Goal: Task Accomplishment & Management: Complete application form

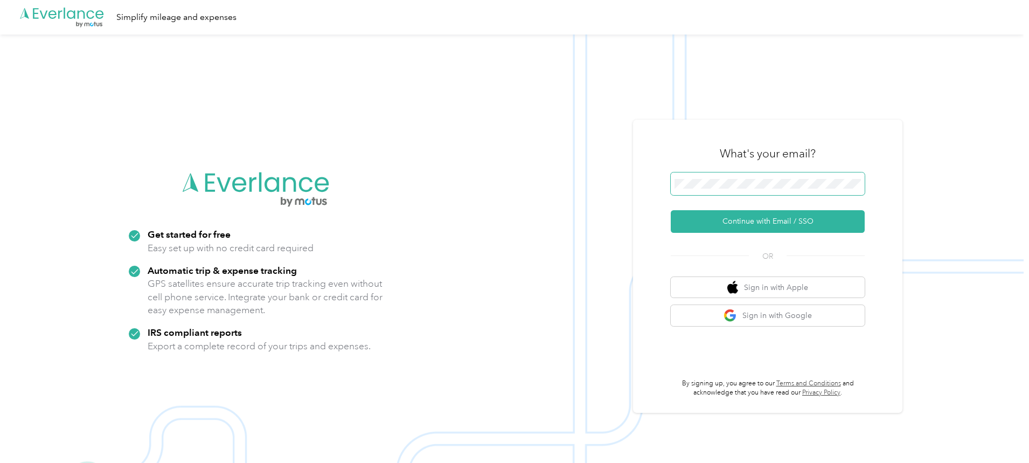
click at [765, 178] on span at bounding box center [767, 183] width 194 height 23
click at [767, 221] on button "Continue with Email / SSO" at bounding box center [767, 221] width 194 height 23
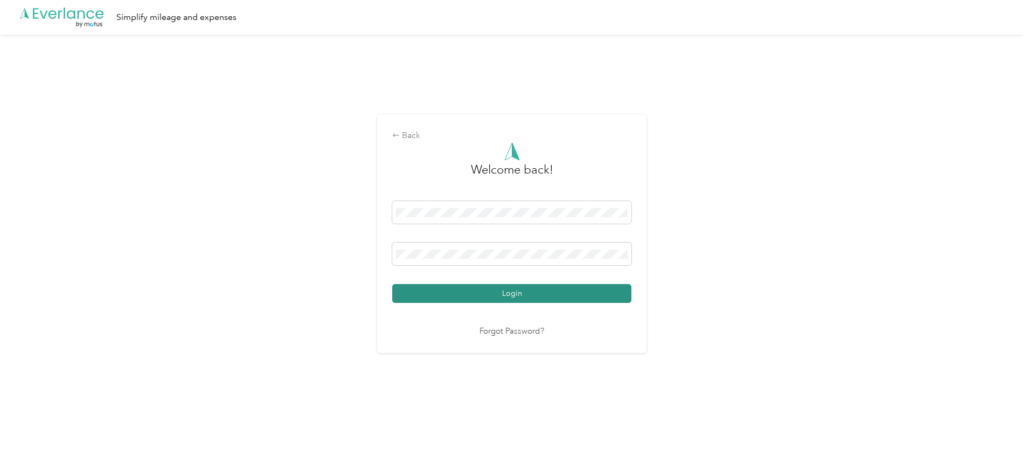
click at [437, 293] on button "Login" at bounding box center [511, 293] width 239 height 19
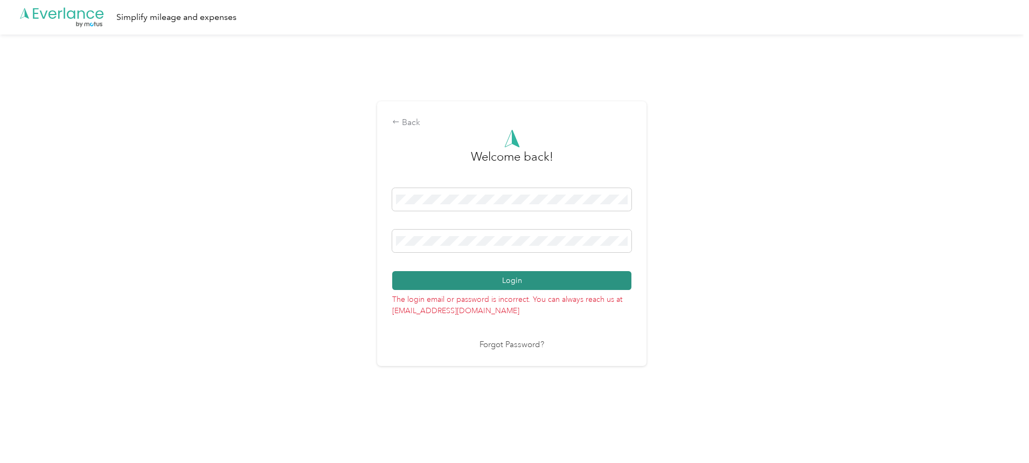
click at [427, 279] on button "Login" at bounding box center [511, 280] width 239 height 19
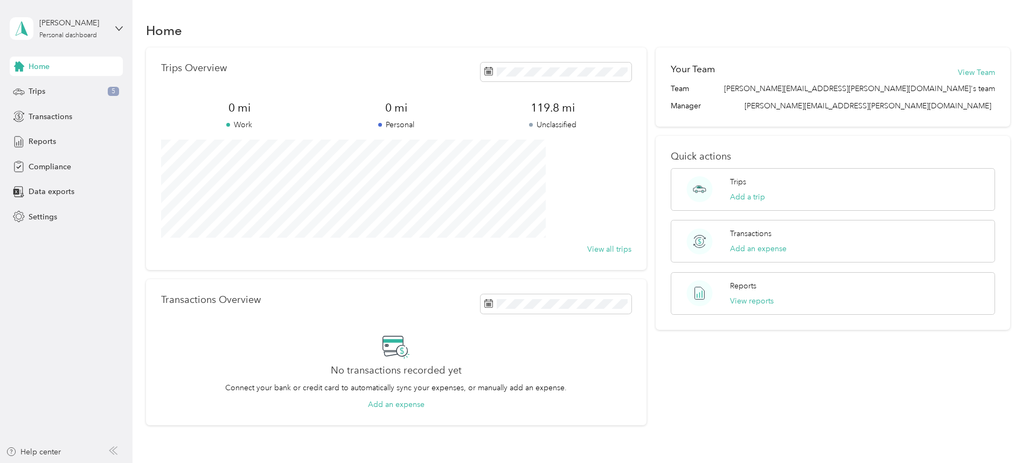
click at [329, 27] on div "Home" at bounding box center [578, 30] width 864 height 23
click at [60, 167] on span "Compliance" at bounding box center [50, 166] width 43 height 11
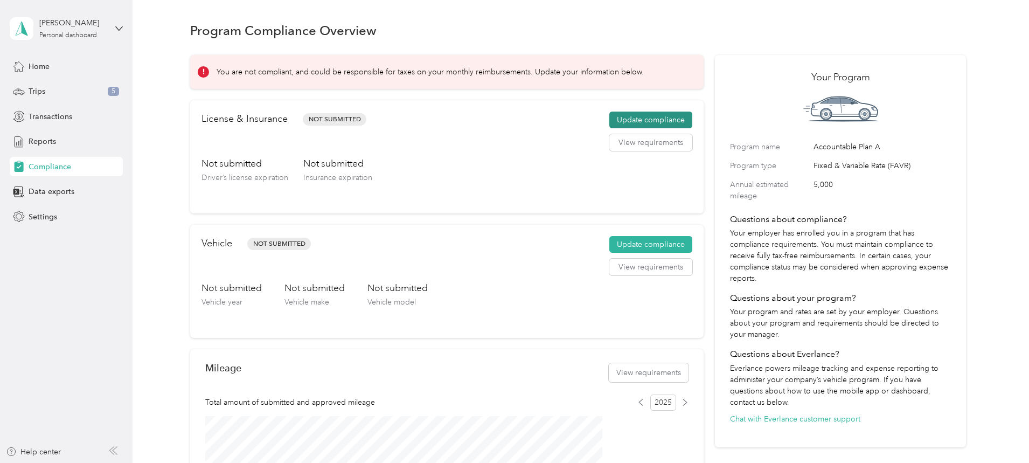
click at [616, 129] on button "Update compliance" at bounding box center [650, 119] width 83 height 17
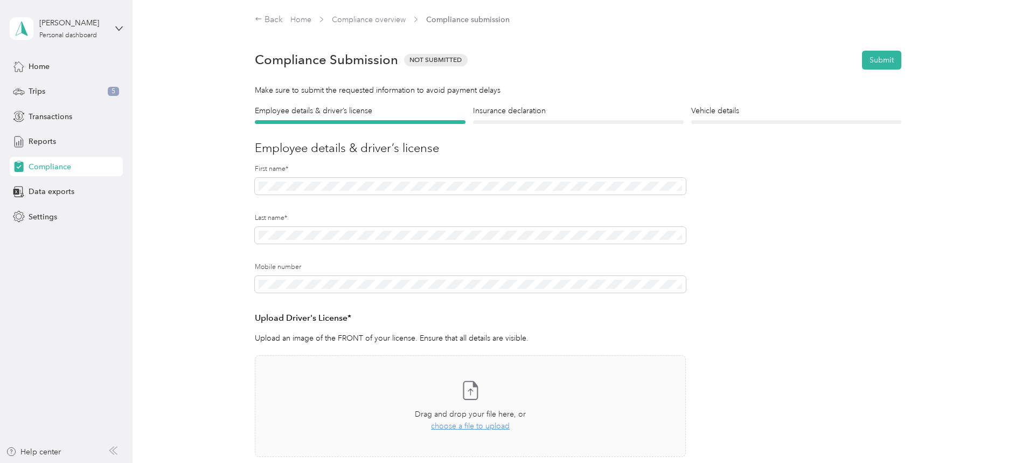
click at [801, 343] on form "Employee details & driver’s license License Insurance declaration Insurance Veh…" at bounding box center [578, 327] width 646 height 444
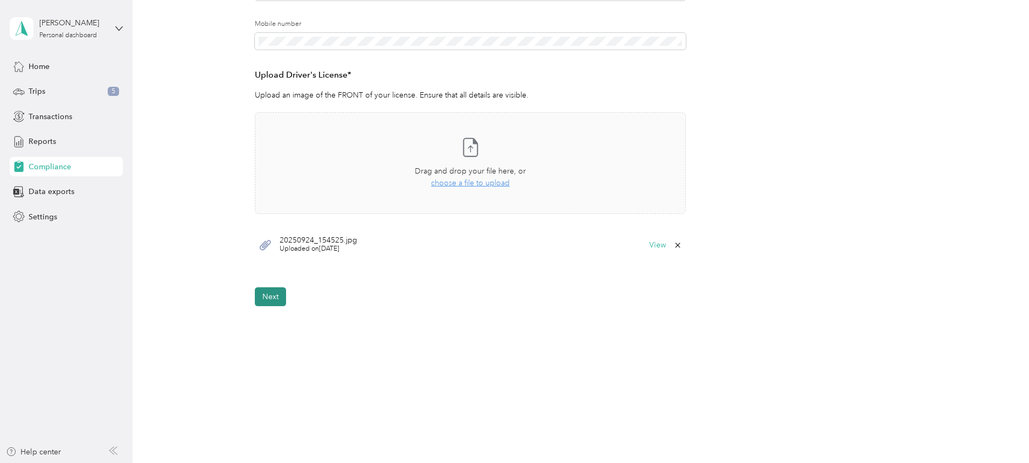
click at [272, 295] on button "Next" at bounding box center [270, 296] width 31 height 19
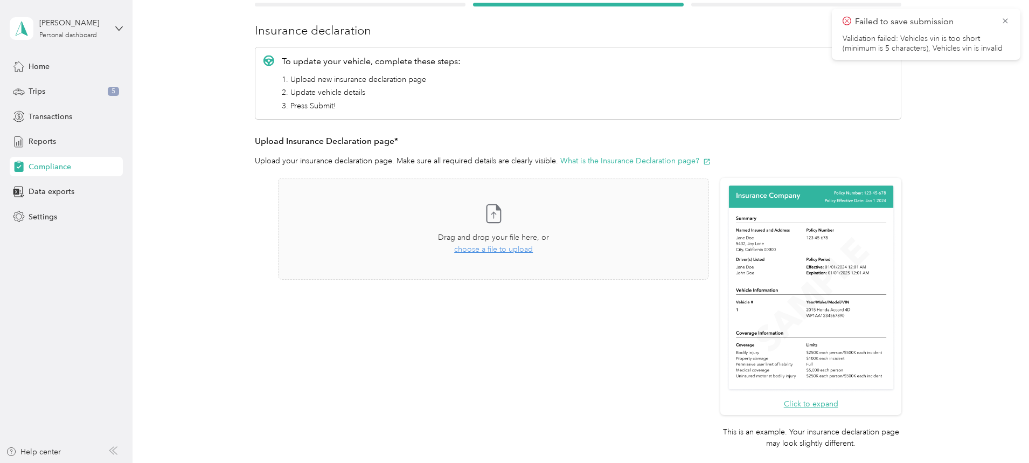
scroll to position [302, 0]
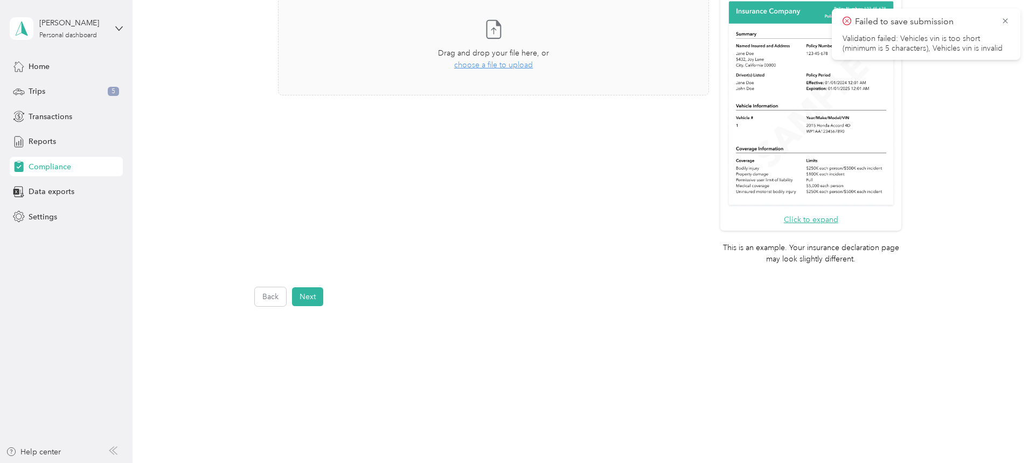
click at [554, 294] on div "Back Next" at bounding box center [578, 296] width 646 height 19
click at [1008, 21] on icon at bounding box center [1005, 21] width 9 height 10
click at [632, 263] on div "Take a photo or choose a photo from your library Drag and drop your file here, …" at bounding box center [493, 131] width 431 height 275
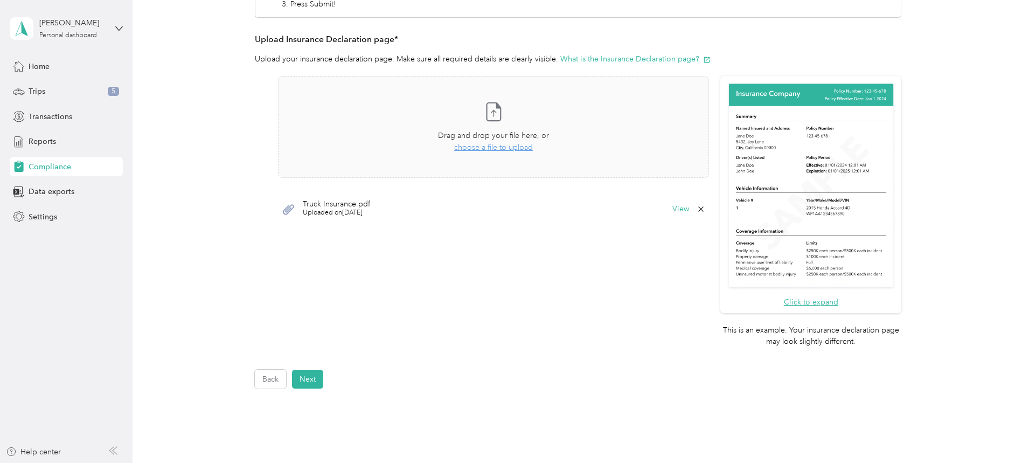
scroll to position [269, 0]
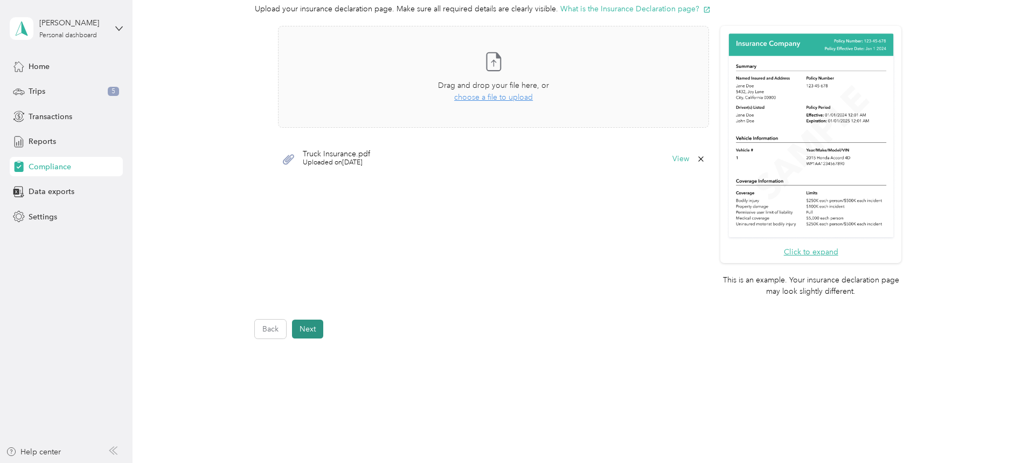
click at [300, 328] on button "Next" at bounding box center [307, 328] width 31 height 19
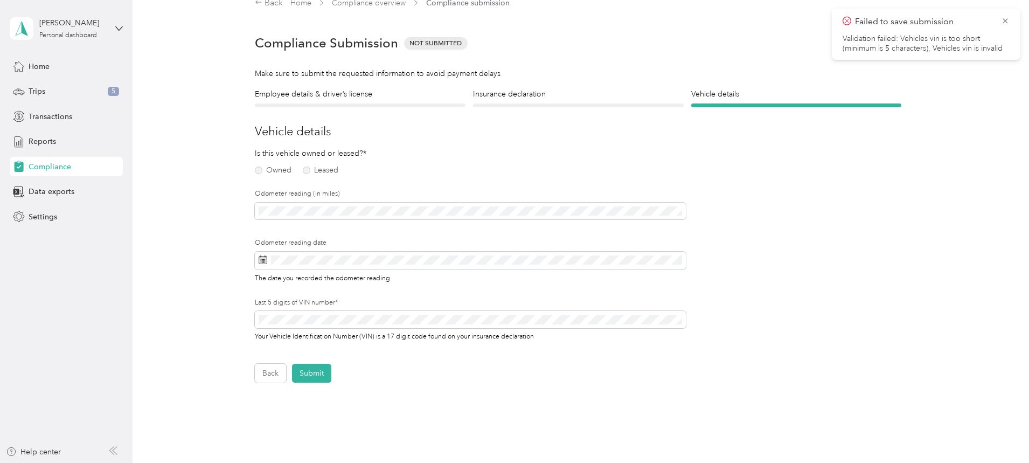
scroll to position [13, 0]
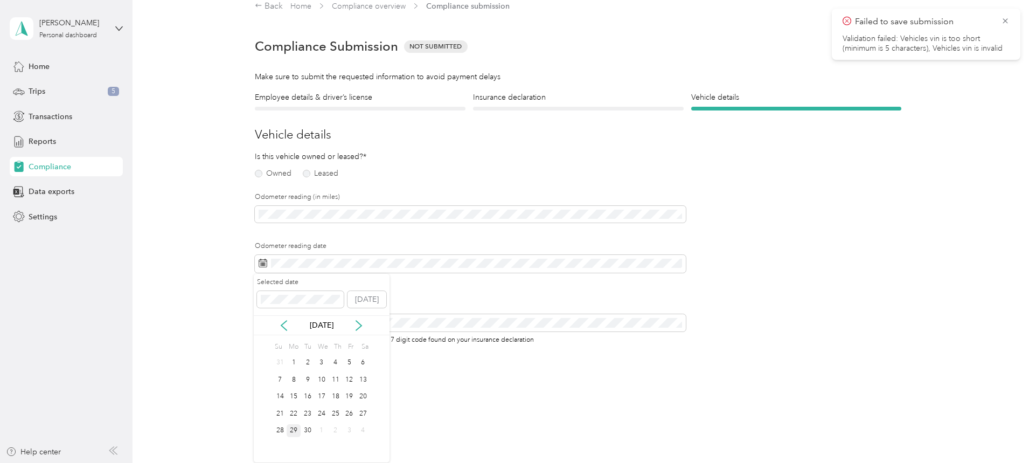
click at [295, 430] on div "29" at bounding box center [293, 430] width 14 height 13
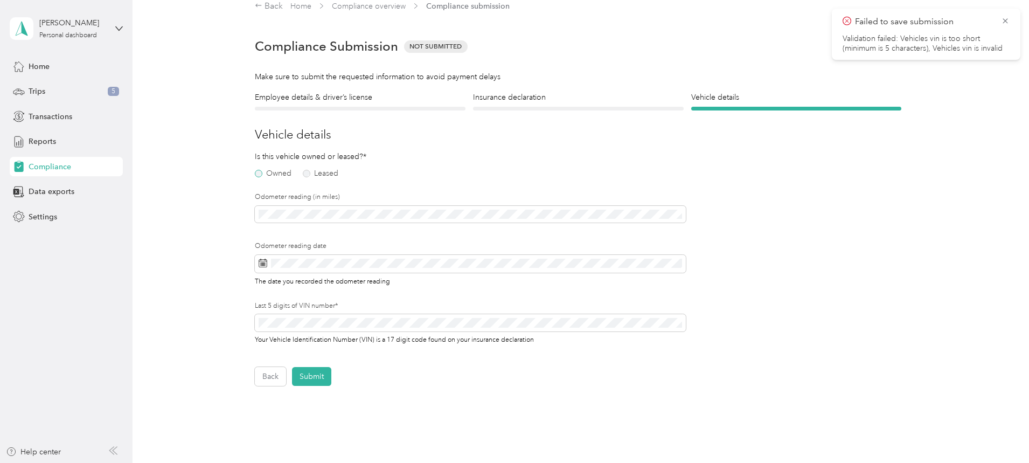
click at [258, 174] on label "Owned" at bounding box center [273, 174] width 37 height 8
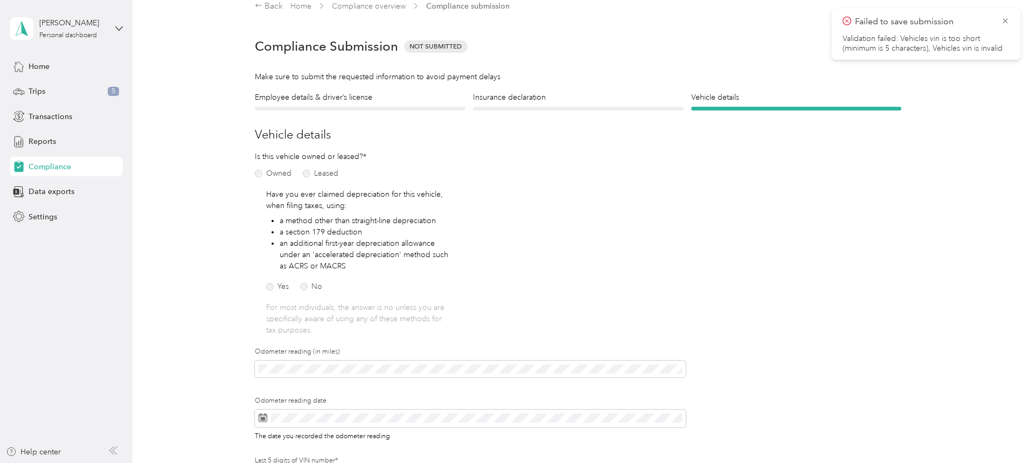
click at [547, 243] on div "Is this vehicle owned or leased?* Owned Leased Have you ever claimed depreciati…" at bounding box center [470, 332] width 431 height 363
click at [302, 288] on label "No" at bounding box center [311, 287] width 22 height 8
click at [680, 312] on div "Is this vehicle owned or leased?* Owned Leased Have you ever claimed depreciati…" at bounding box center [470, 332] width 431 height 363
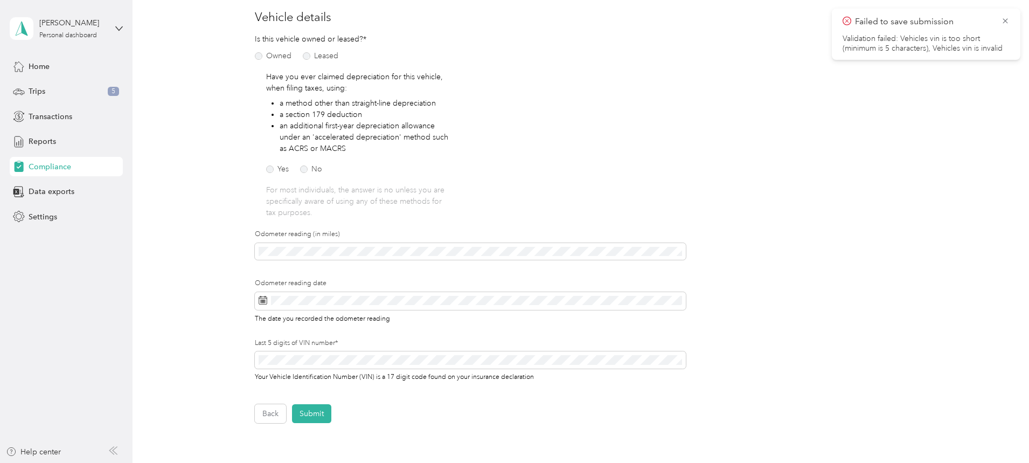
scroll to position [162, 0]
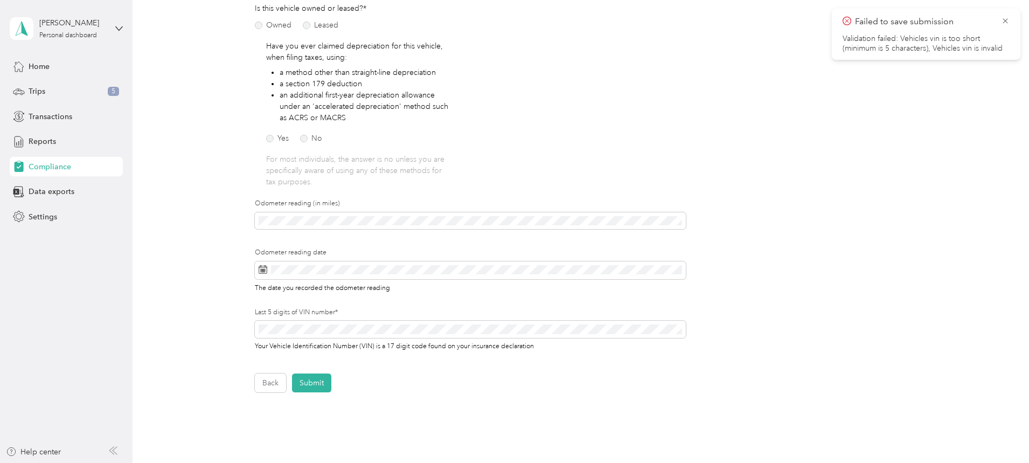
click at [303, 211] on div "Odometer reading (in miles)" at bounding box center [470, 216] width 431 height 34
click at [317, 381] on button "Submit" at bounding box center [311, 382] width 39 height 19
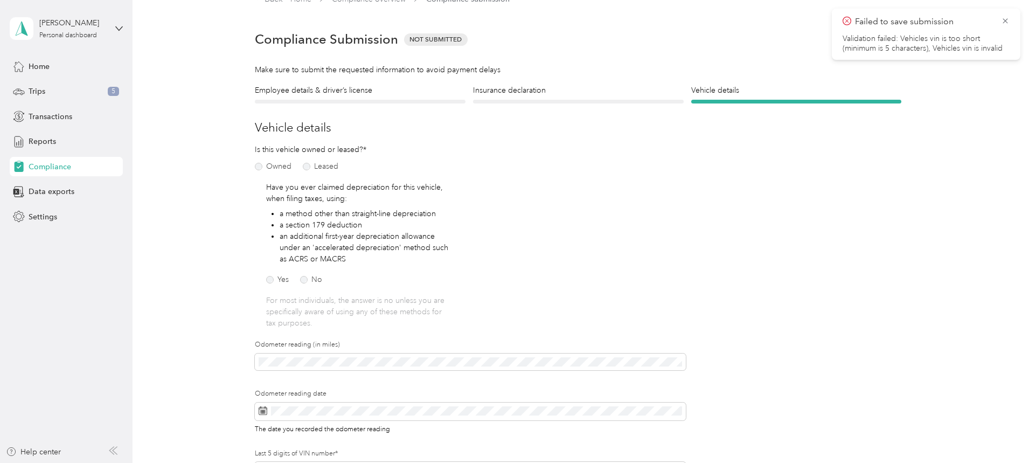
scroll to position [13, 0]
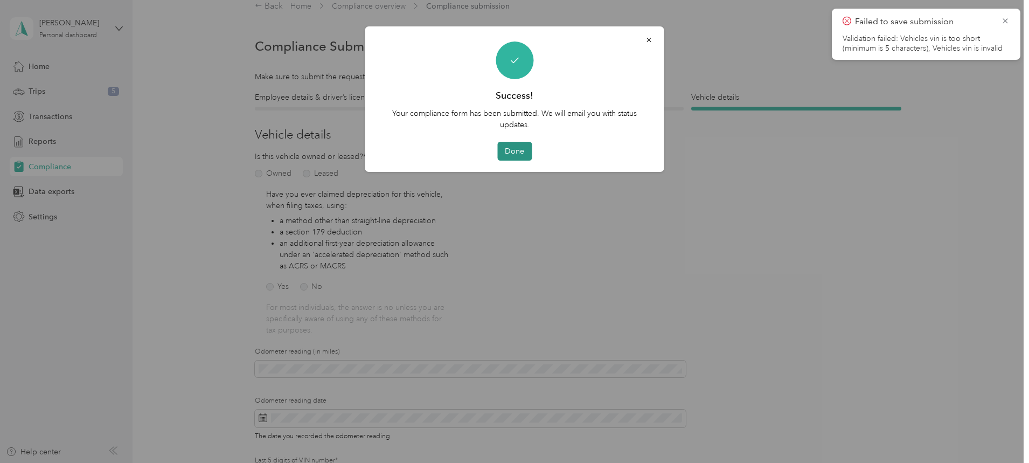
click at [512, 152] on button "Done" at bounding box center [514, 151] width 34 height 19
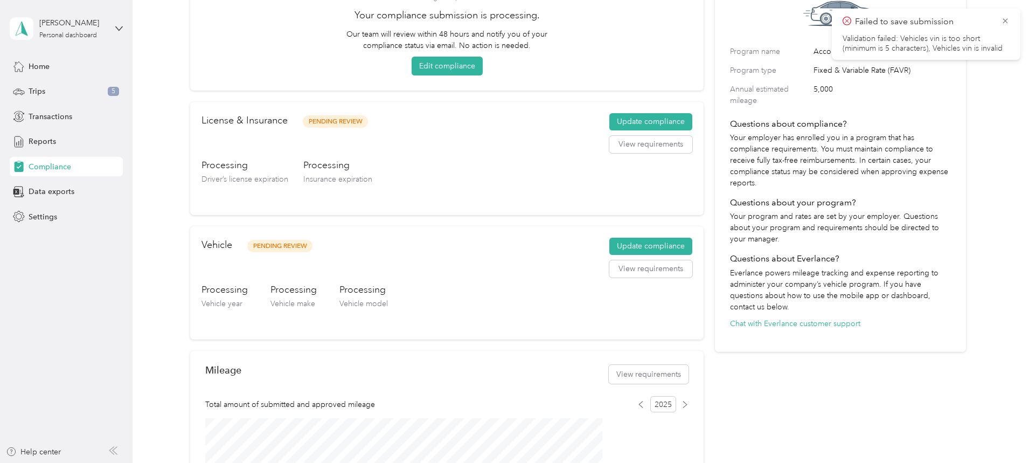
scroll to position [121, 0]
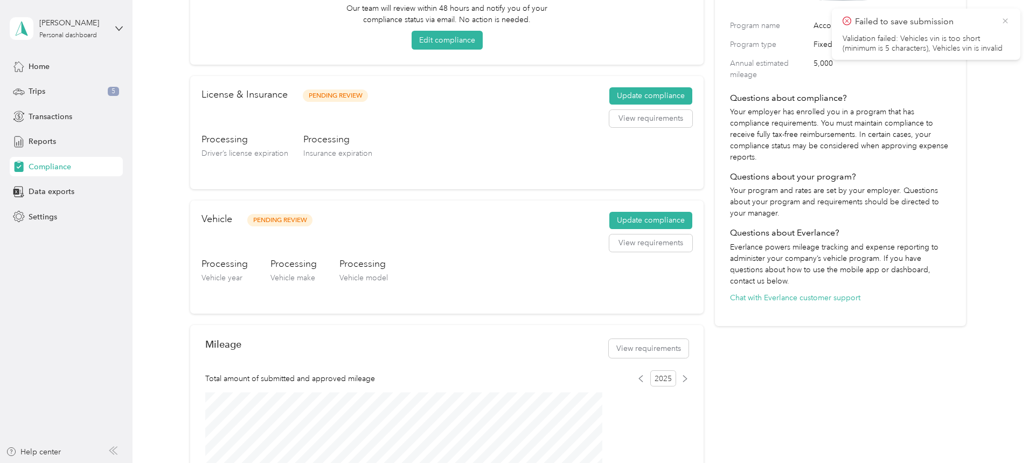
drag, startPoint x: 1006, startPoint y: 20, endPoint x: 1007, endPoint y: 43, distance: 22.6
click at [1006, 20] on icon at bounding box center [1005, 21] width 9 height 10
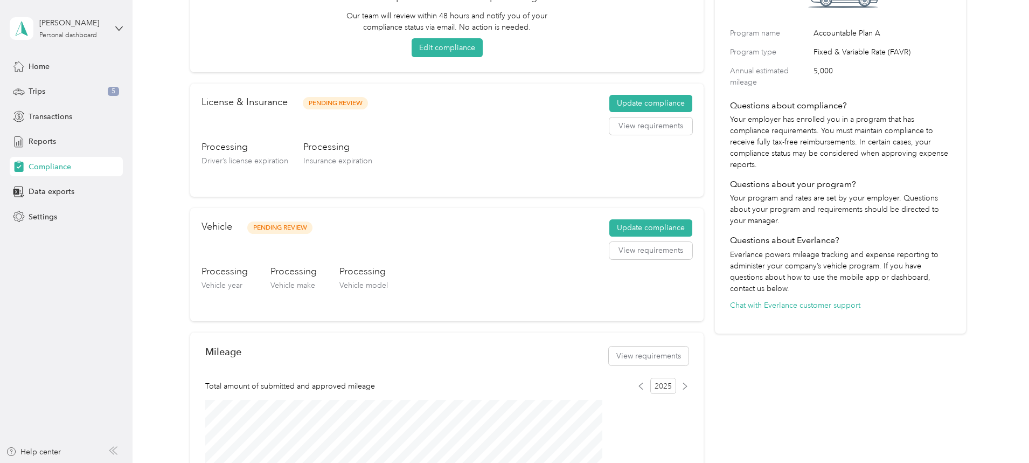
scroll to position [0, 0]
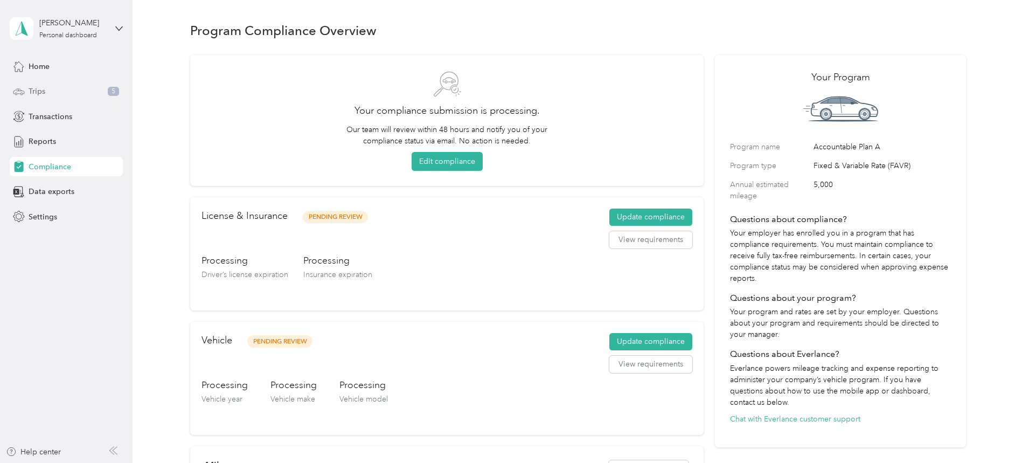
click at [44, 94] on span "Trips" at bounding box center [37, 91] width 17 height 11
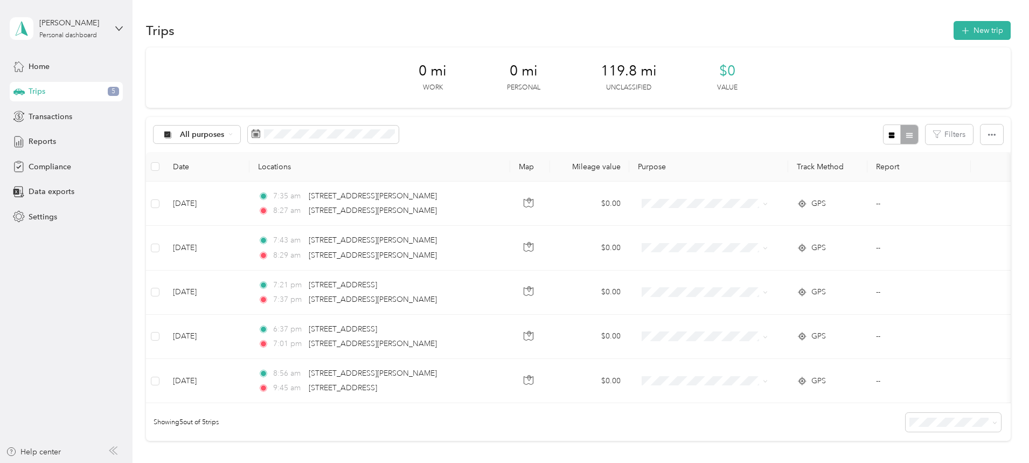
click at [180, 154] on div "0 mi Work 0 mi Personal 119.8 mi Unclassified $0 Value All purposes Filters Dat…" at bounding box center [578, 262] width 864 height 431
